Goal: Use online tool/utility: Utilize a website feature to perform a specific function

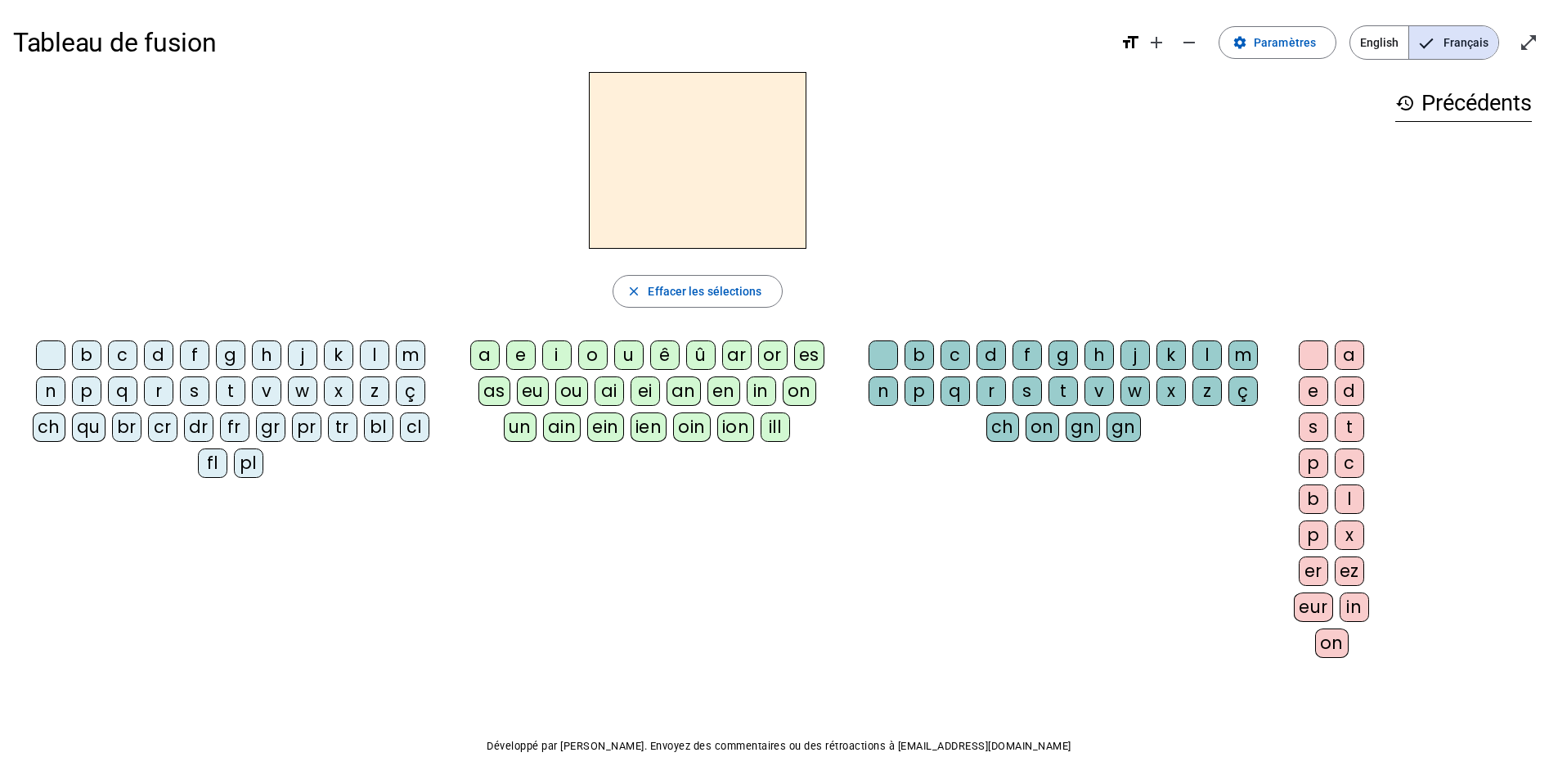
click at [90, 431] on div "qu" at bounding box center [89, 427] width 33 height 29
click at [545, 349] on div "i" at bounding box center [556, 355] width 29 height 29
click at [194, 397] on div "s" at bounding box center [194, 391] width 29 height 29
click at [49, 393] on div "n" at bounding box center [50, 391] width 29 height 29
click at [520, 363] on div "e" at bounding box center [520, 355] width 29 height 29
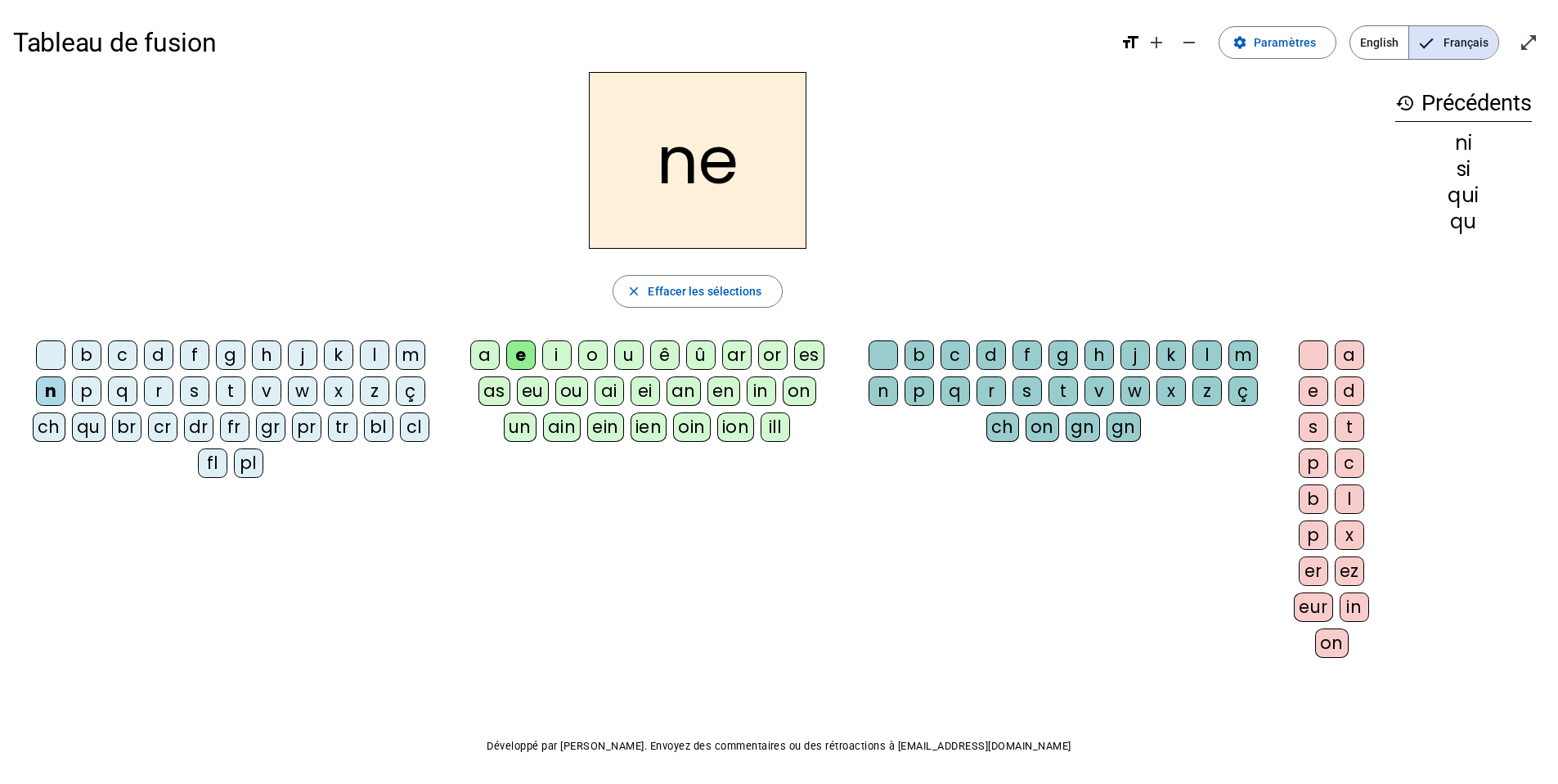
click at [192, 391] on div "s" at bounding box center [194, 391] width 29 height 29
click at [225, 389] on div "t" at bounding box center [230, 391] width 29 height 29
click at [142, 355] on letter-bubble "c" at bounding box center [126, 358] width 36 height 36
click at [169, 351] on div "d" at bounding box center [158, 355] width 29 height 29
click at [637, 360] on div "u" at bounding box center [628, 355] width 29 height 29
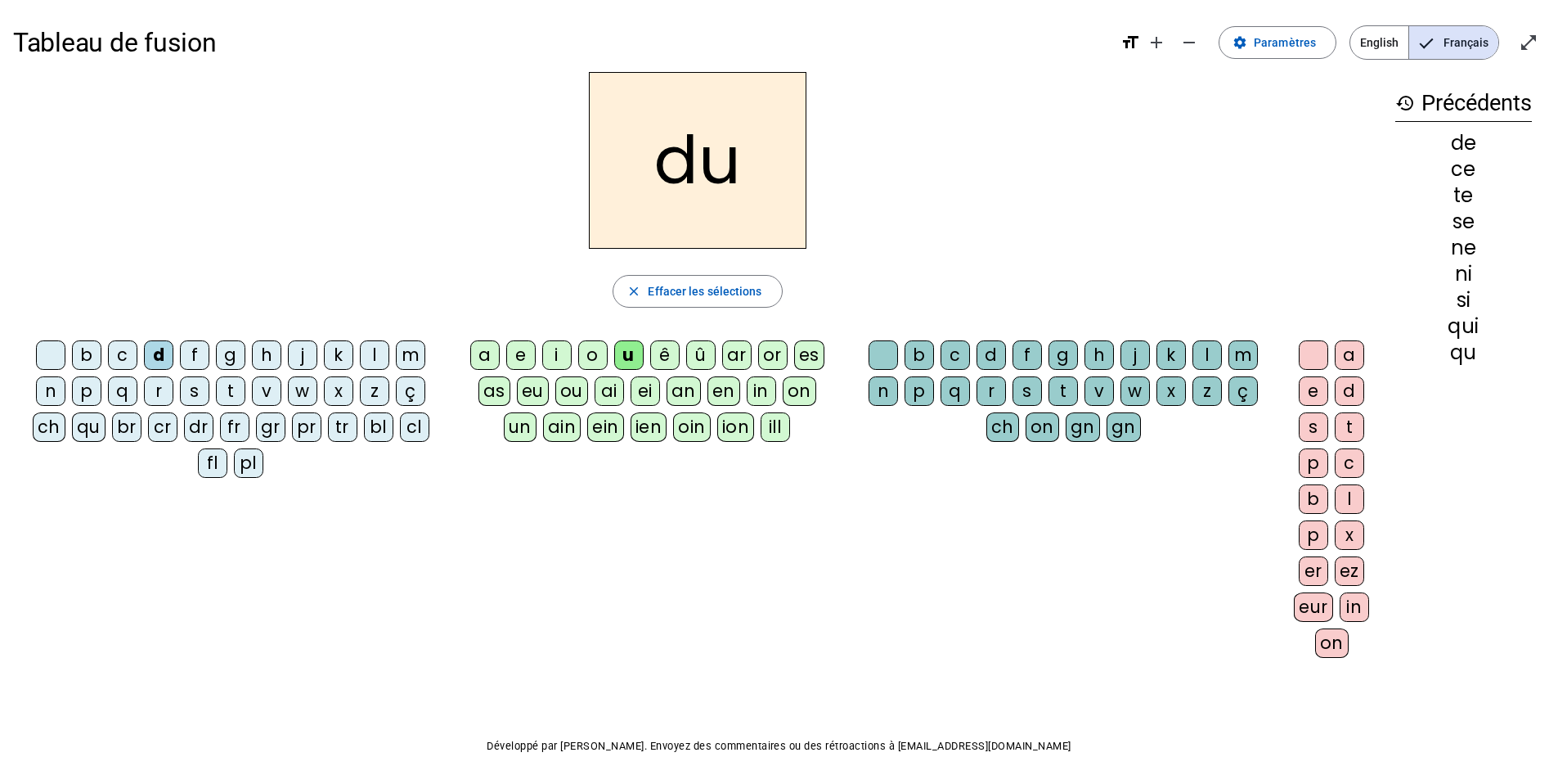
click at [185, 387] on div "s" at bounding box center [194, 391] width 29 height 29
click at [369, 356] on div "l" at bounding box center [374, 355] width 29 height 29
click at [233, 388] on div "t" at bounding box center [230, 391] width 29 height 29
click at [478, 353] on div "a" at bounding box center [484, 355] width 29 height 29
click at [191, 386] on div "s" at bounding box center [194, 391] width 29 height 29
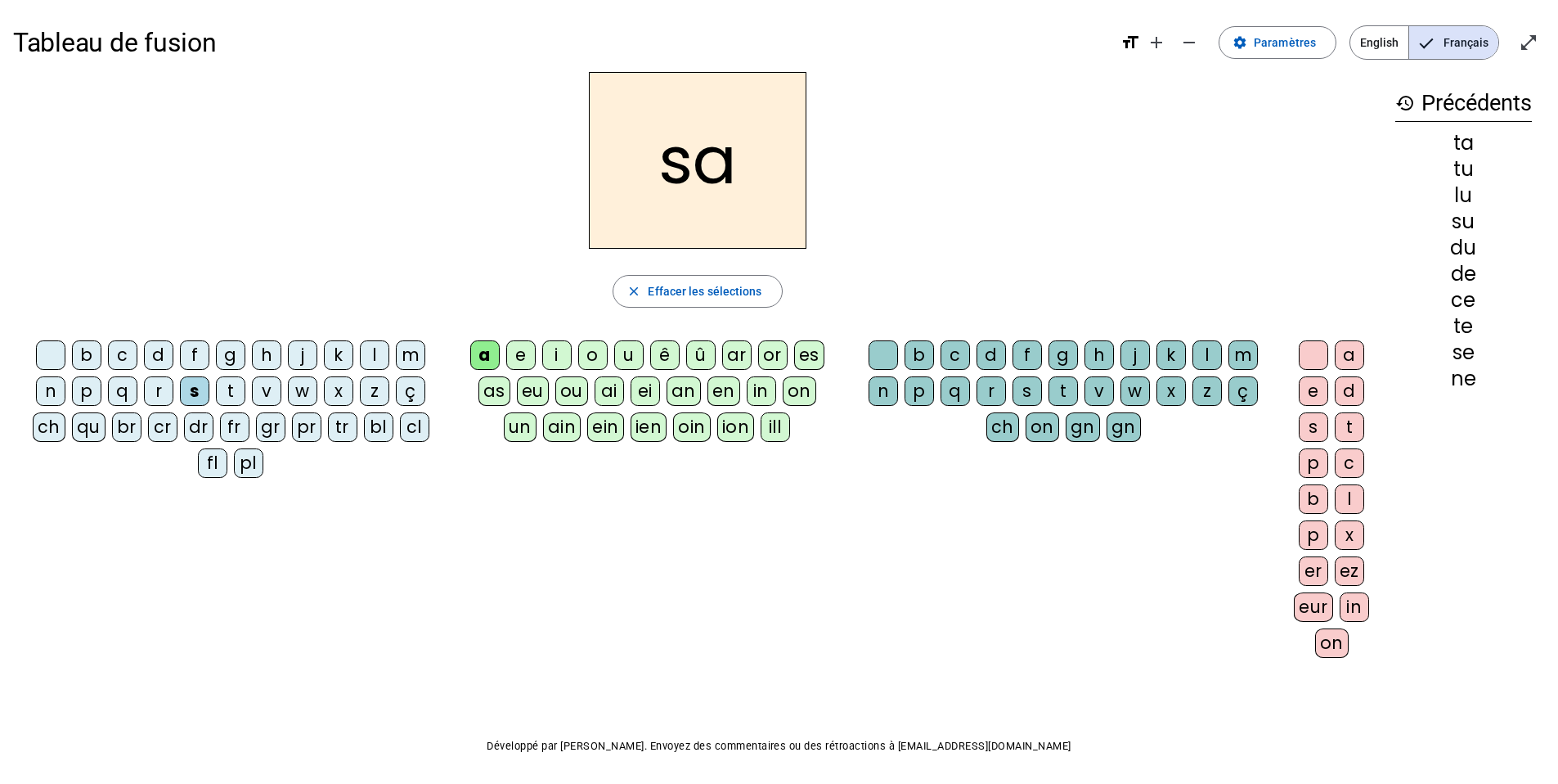
click at [406, 366] on div "m" at bounding box center [410, 355] width 29 height 29
click at [525, 351] on div "e" at bounding box center [520, 355] width 29 height 29
click at [167, 351] on div "d" at bounding box center [158, 355] width 29 height 29
